Goal: Navigation & Orientation: Go to known website

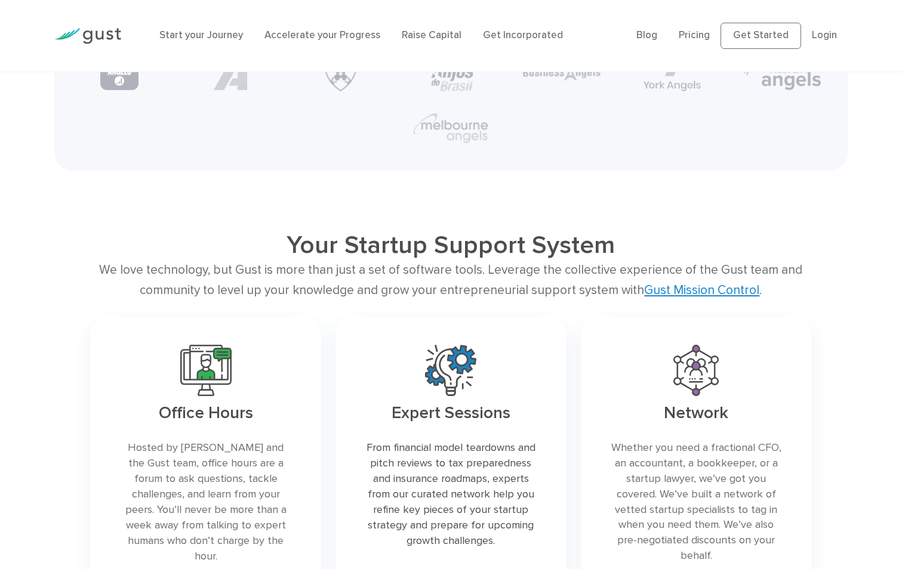
scroll to position [2328, 0]
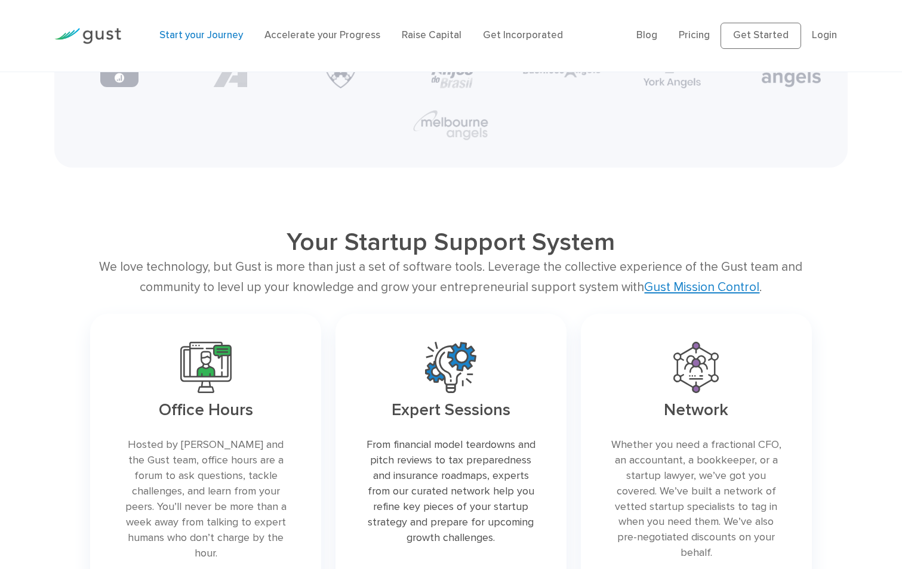
click at [217, 37] on link "Start your Journey" at bounding box center [201, 35] width 84 height 12
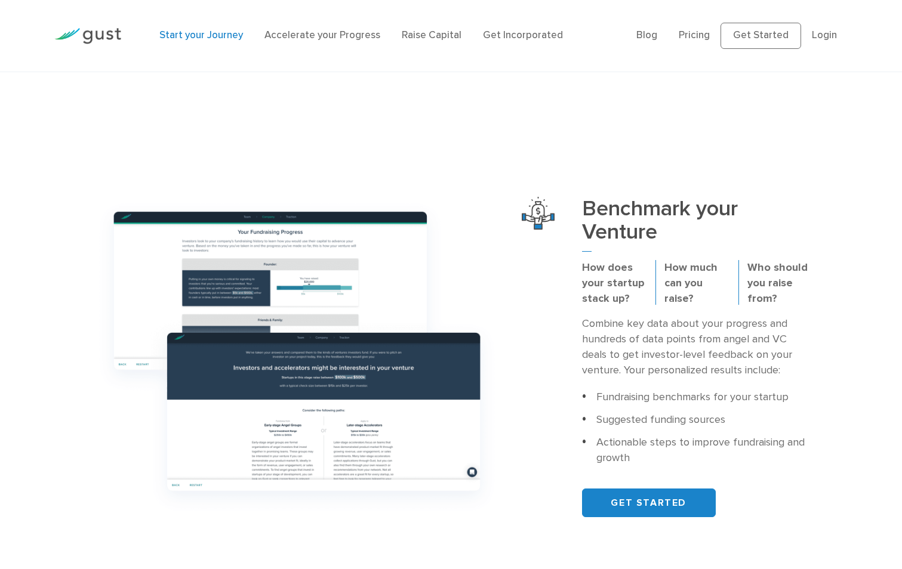
scroll to position [298, 0]
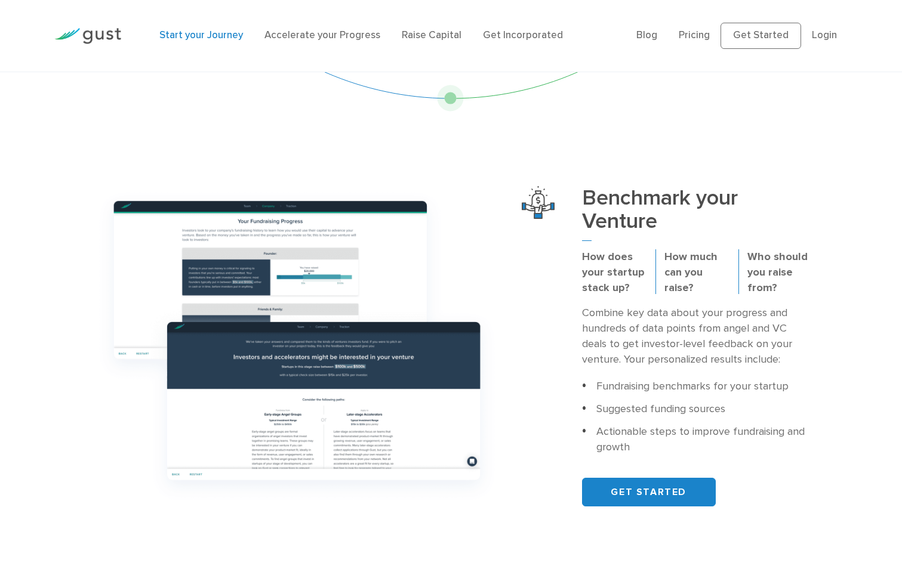
click at [121, 33] on div at bounding box center [87, 36] width 85 height 41
click at [110, 26] on div at bounding box center [87, 36] width 85 height 41
click at [101, 30] on img at bounding box center [87, 36] width 67 height 16
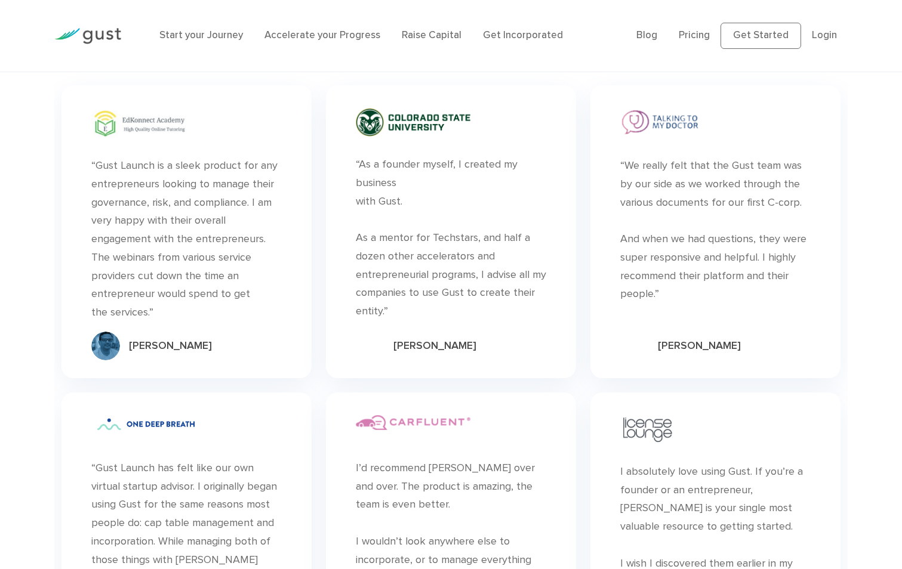
scroll to position [3283, 0]
